Goal: Task Accomplishment & Management: Manage account settings

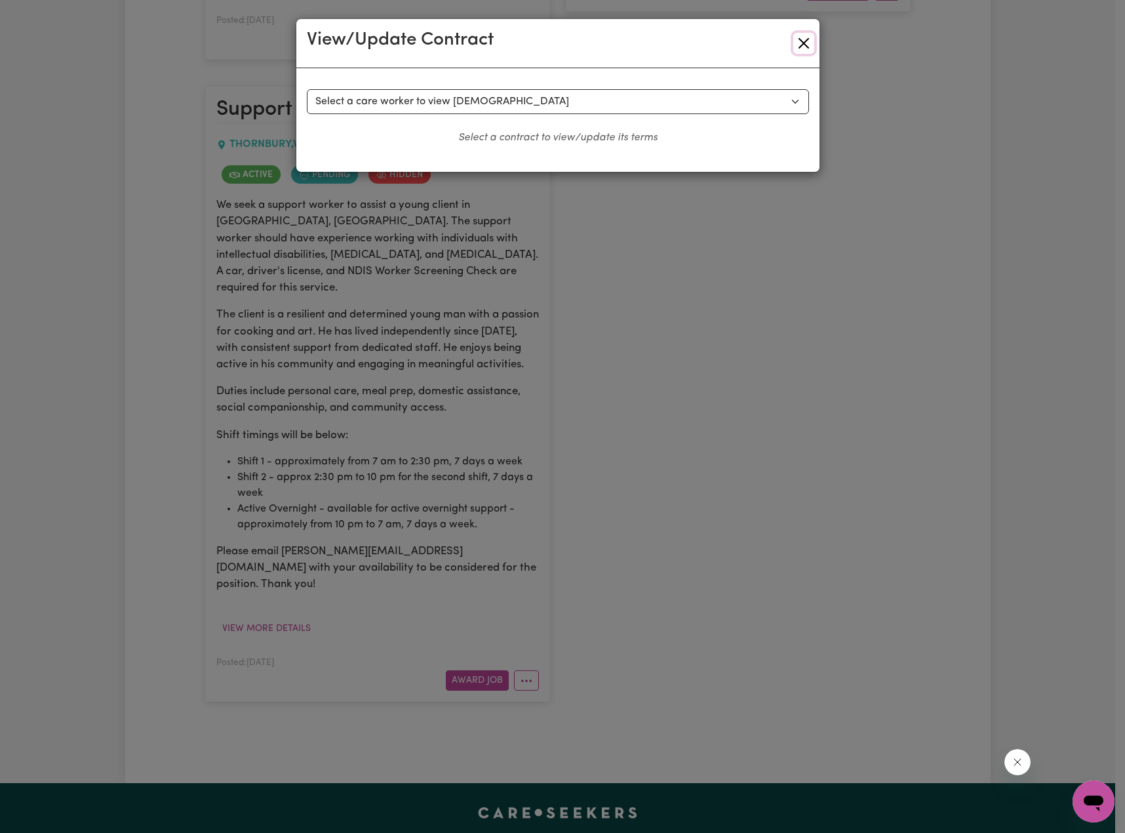
click at [798, 49] on button "Close" at bounding box center [803, 43] width 21 height 21
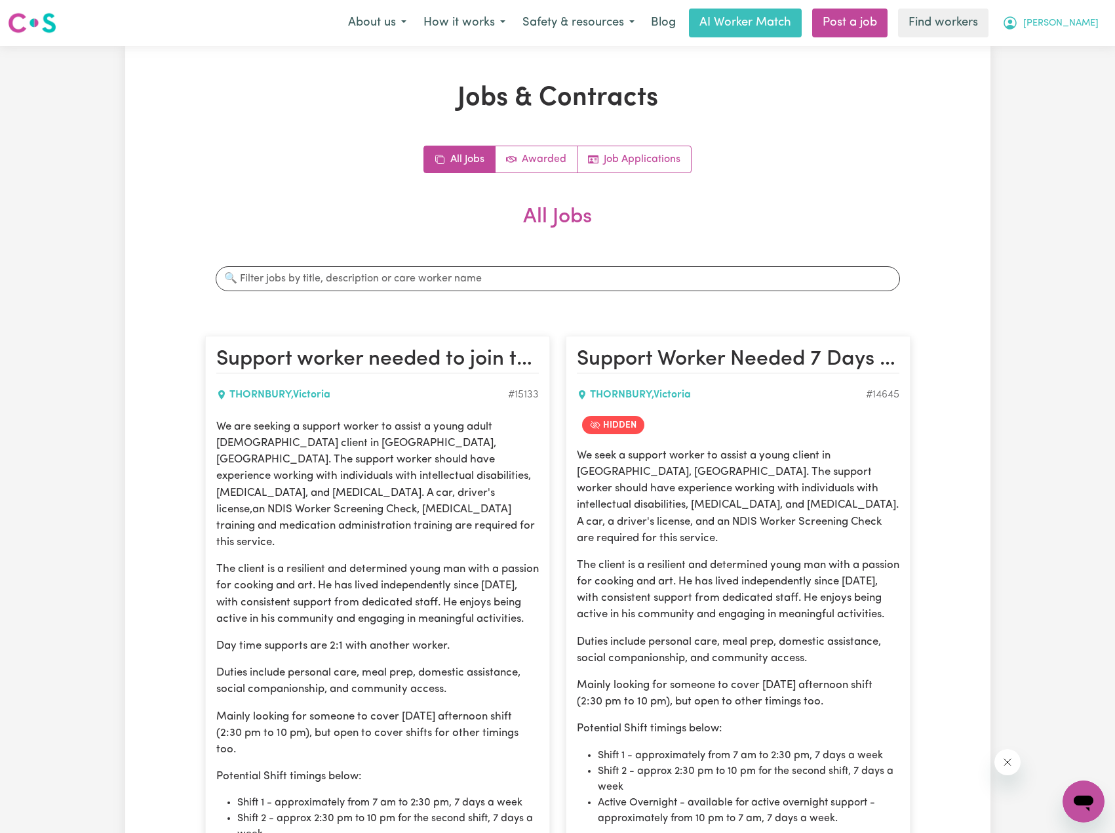
click at [1018, 26] on icon "My Account" at bounding box center [1011, 23] width 16 height 16
click at [1027, 81] on link "Logout" at bounding box center [1055, 75] width 104 height 25
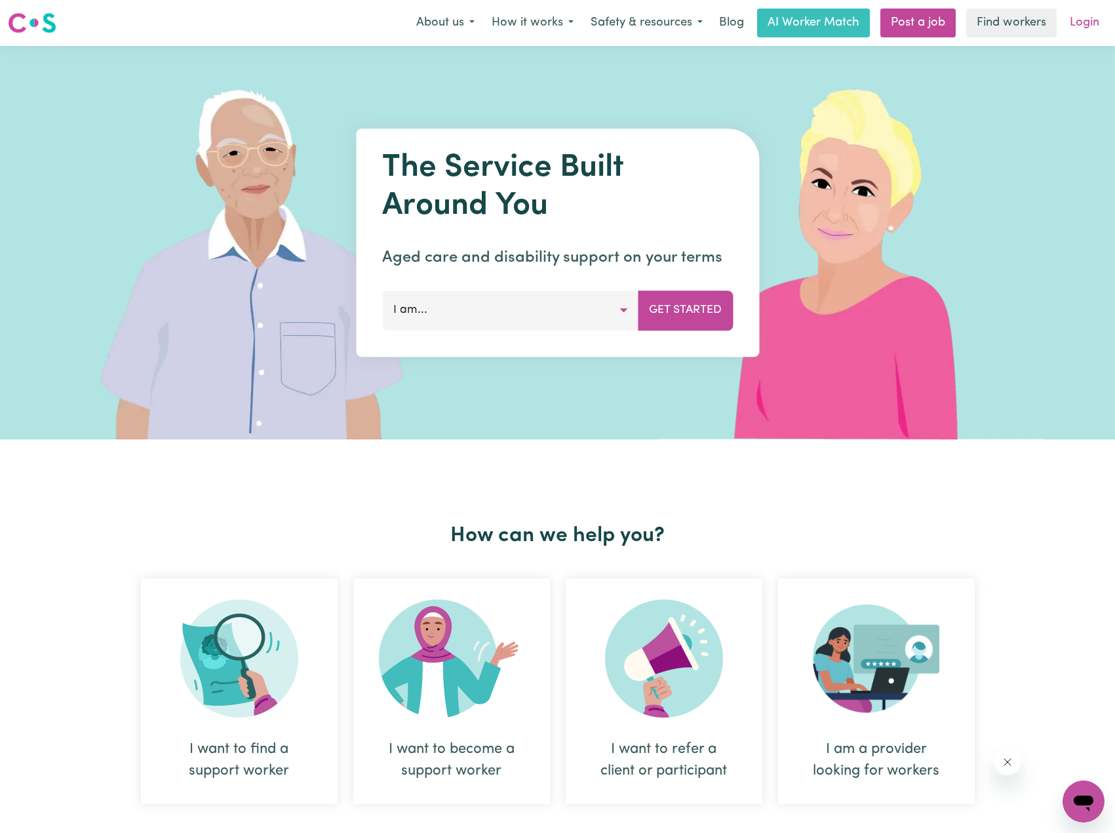
click at [1069, 31] on link "Login" at bounding box center [1084, 23] width 45 height 29
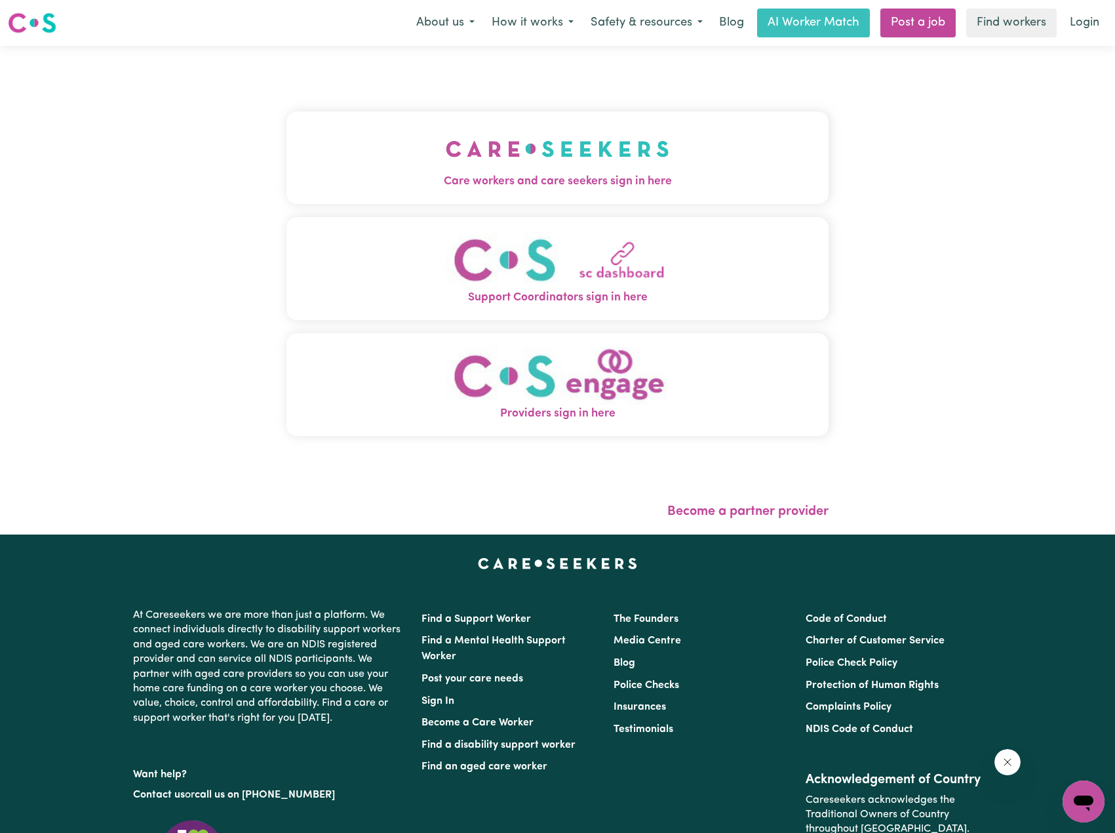
click at [504, 148] on img "Care workers and care seekers sign in here" at bounding box center [558, 149] width 224 height 49
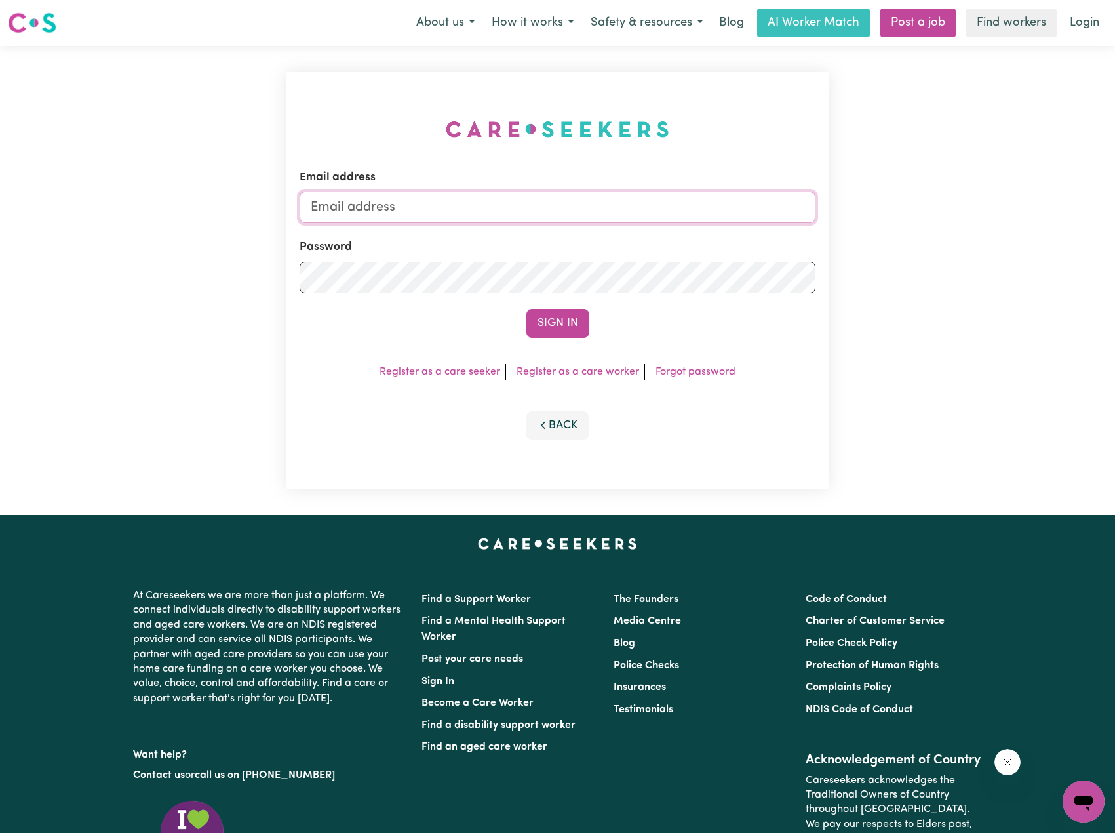
click at [717, 209] on input "Email address" at bounding box center [558, 206] width 516 height 31
drag, startPoint x: 378, startPoint y: 205, endPoint x: 676, endPoint y: 222, distance: 298.2
click at [522, 226] on form "Email address [EMAIL_ADDRESS][PERSON_NAME][DOMAIN_NAME] Password Sign In" at bounding box center [558, 253] width 516 height 169
drag, startPoint x: 377, startPoint y: 206, endPoint x: 675, endPoint y: 218, distance: 298.0
click at [666, 218] on input "[EMAIL_ADDRESS][DOMAIN_NAME]" at bounding box center [558, 206] width 516 height 31
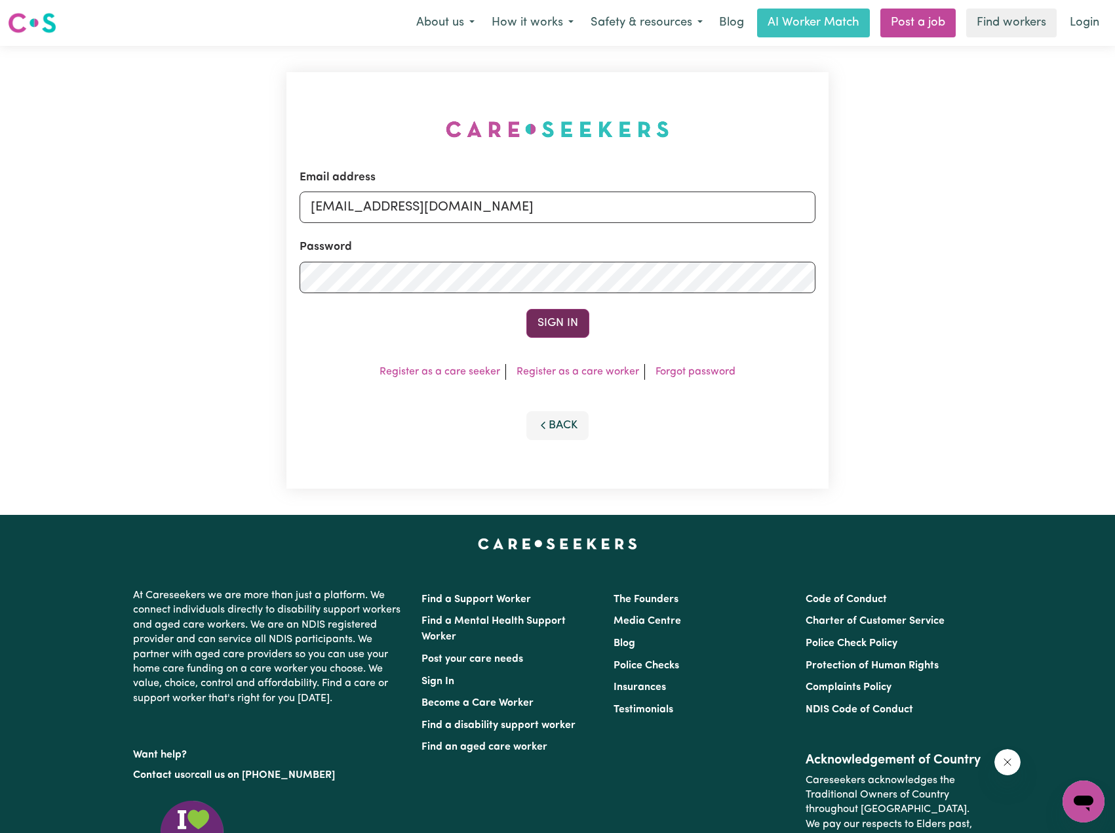
type input "[EMAIL_ADDRESS][DOMAIN_NAME]"
click at [555, 327] on button "Sign In" at bounding box center [558, 323] width 63 height 29
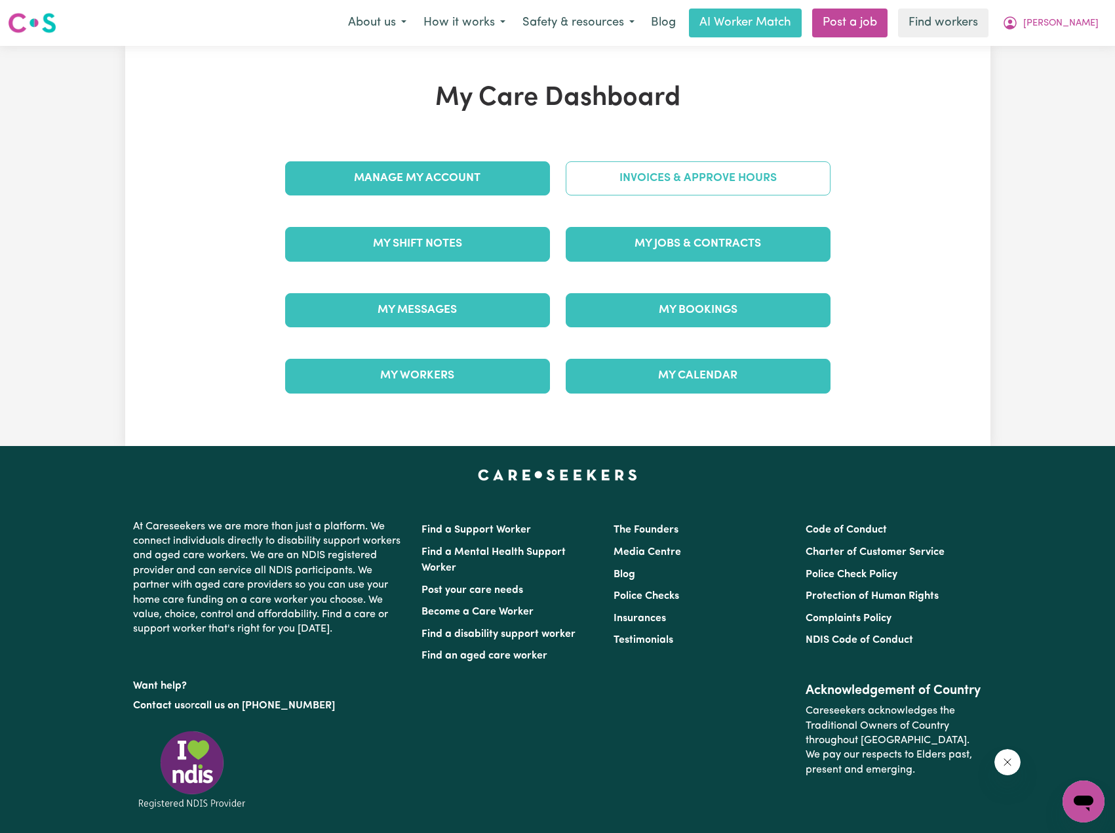
click at [671, 185] on link "Invoices & Approve Hours" at bounding box center [698, 178] width 265 height 34
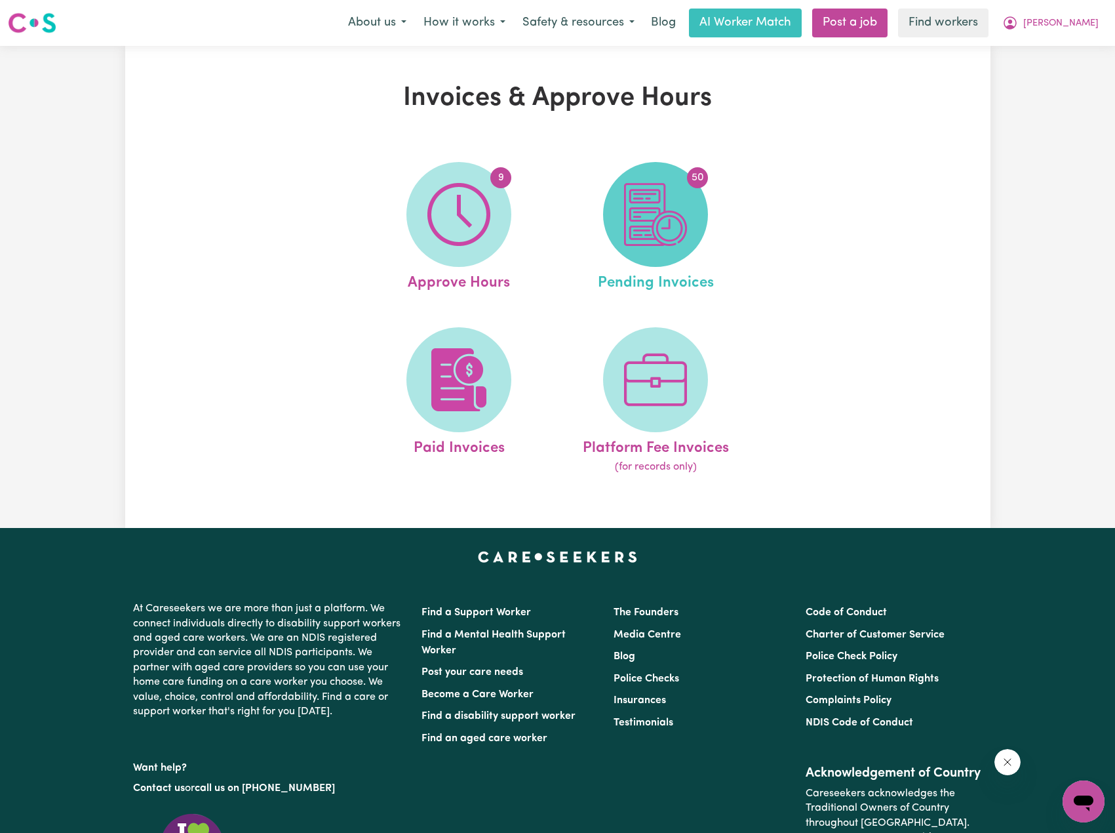
click at [666, 225] on img at bounding box center [655, 214] width 63 height 63
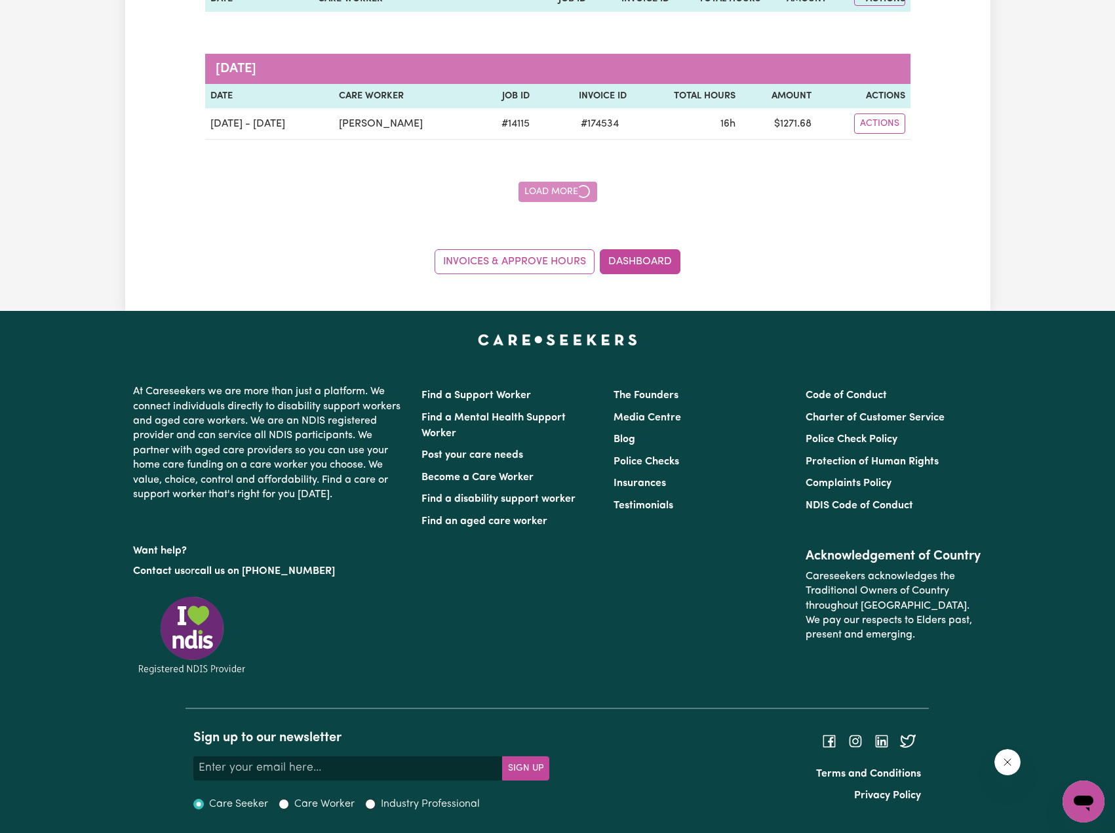
scroll to position [1763, 0]
drag, startPoint x: 567, startPoint y: 172, endPoint x: 564, endPoint y: 195, distance: 23.1
click at [564, 195] on button "Load More" at bounding box center [558, 192] width 66 height 20
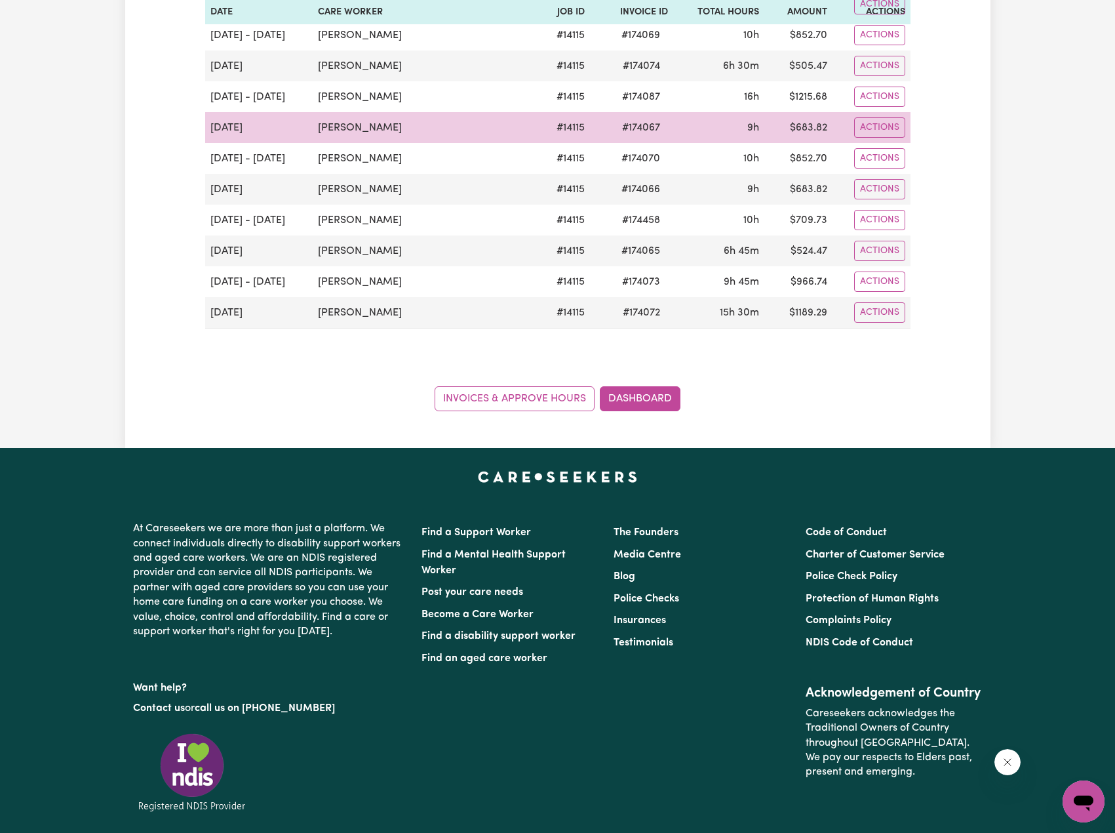
scroll to position [2812, 0]
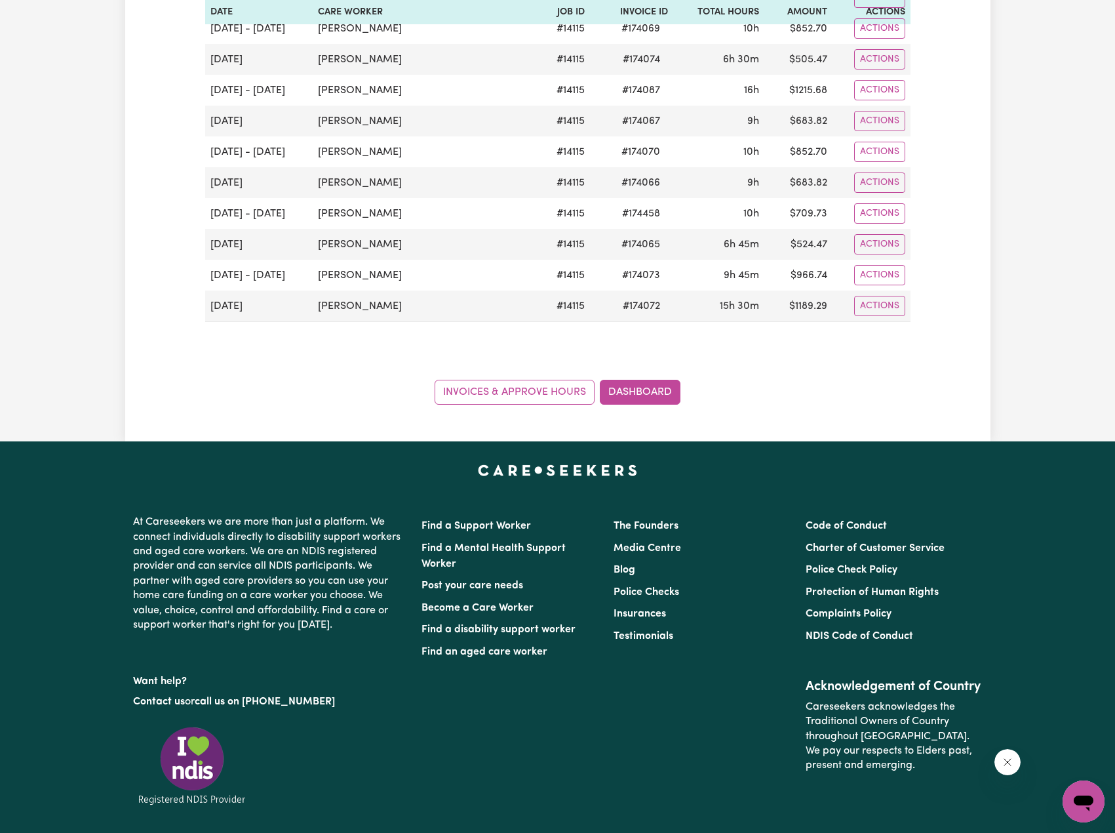
drag, startPoint x: 469, startPoint y: 152, endPoint x: 190, endPoint y: 245, distance: 293.8
click at [301, 252] on td "[DATE]" at bounding box center [259, 244] width 108 height 31
